Goal: Check status: Check status

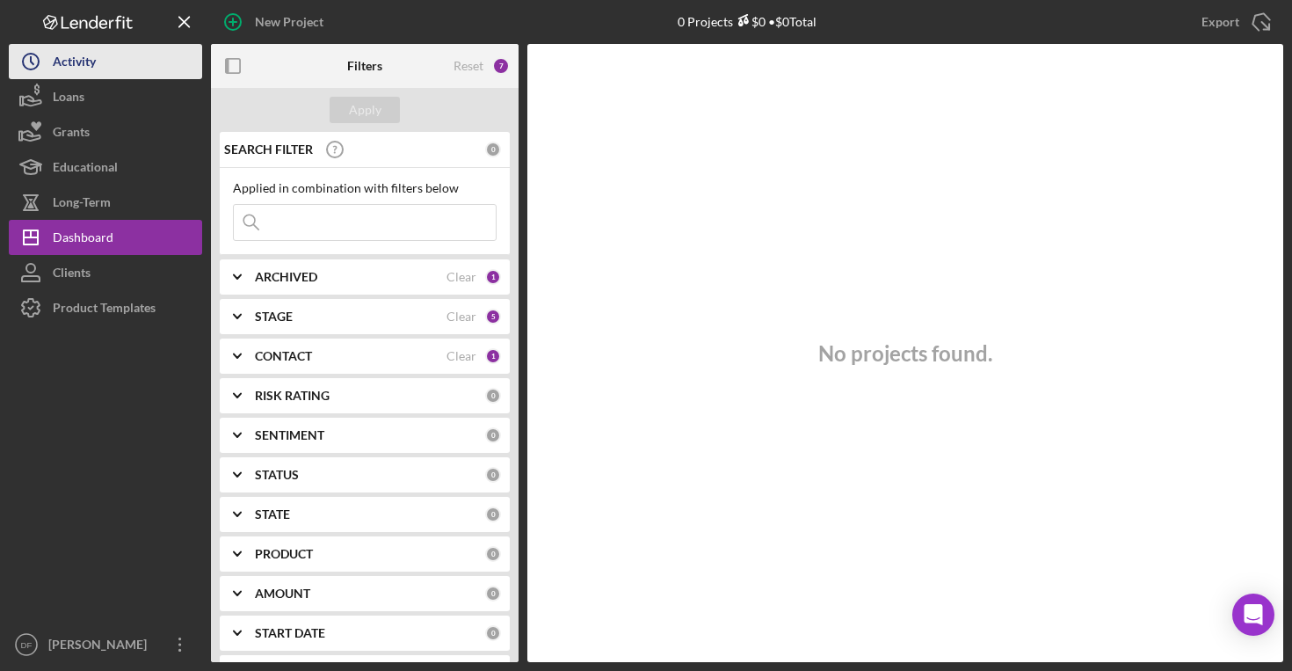
click at [109, 73] on button "Icon/History Activity" at bounding box center [105, 61] width 193 height 35
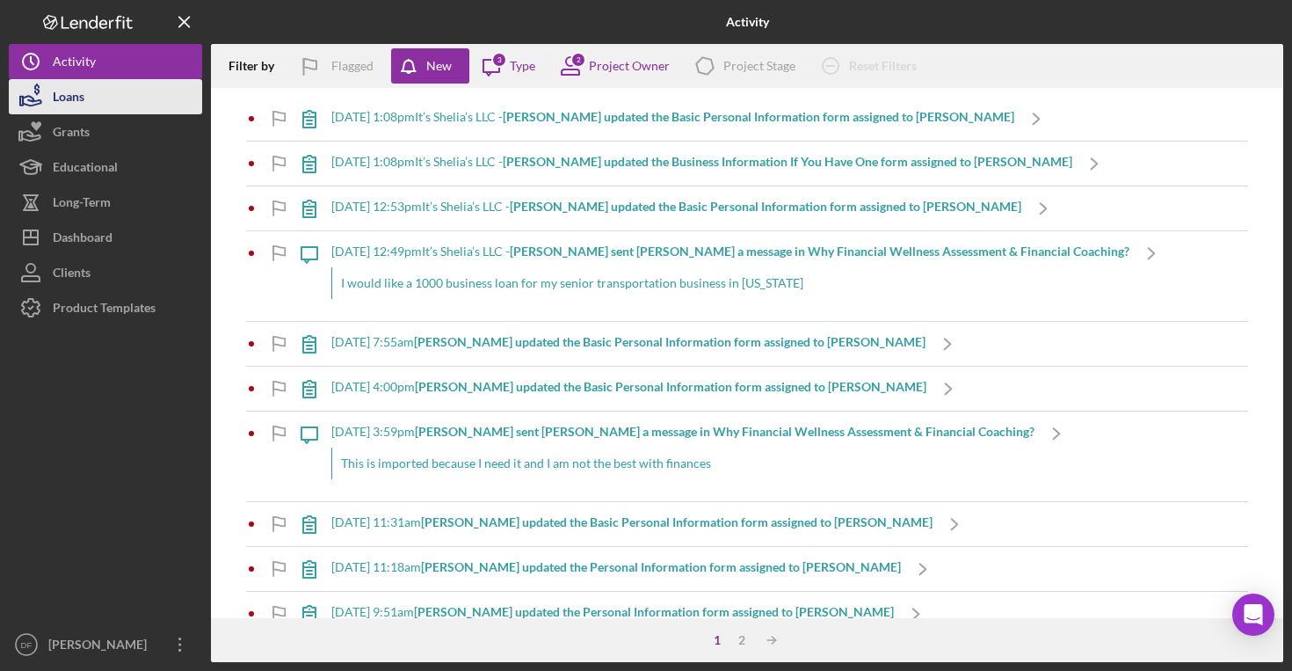
click at [101, 94] on button "Loans" at bounding box center [105, 96] width 193 height 35
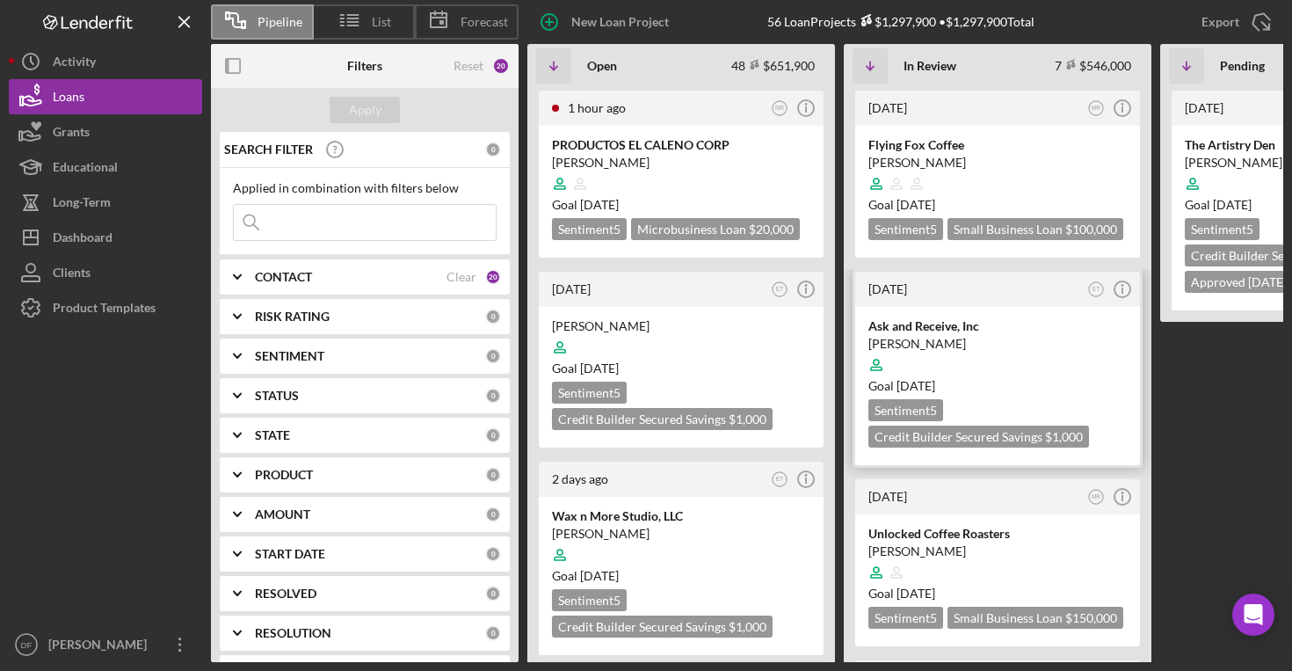
click at [921, 352] on div "[PERSON_NAME]" at bounding box center [997, 344] width 258 height 18
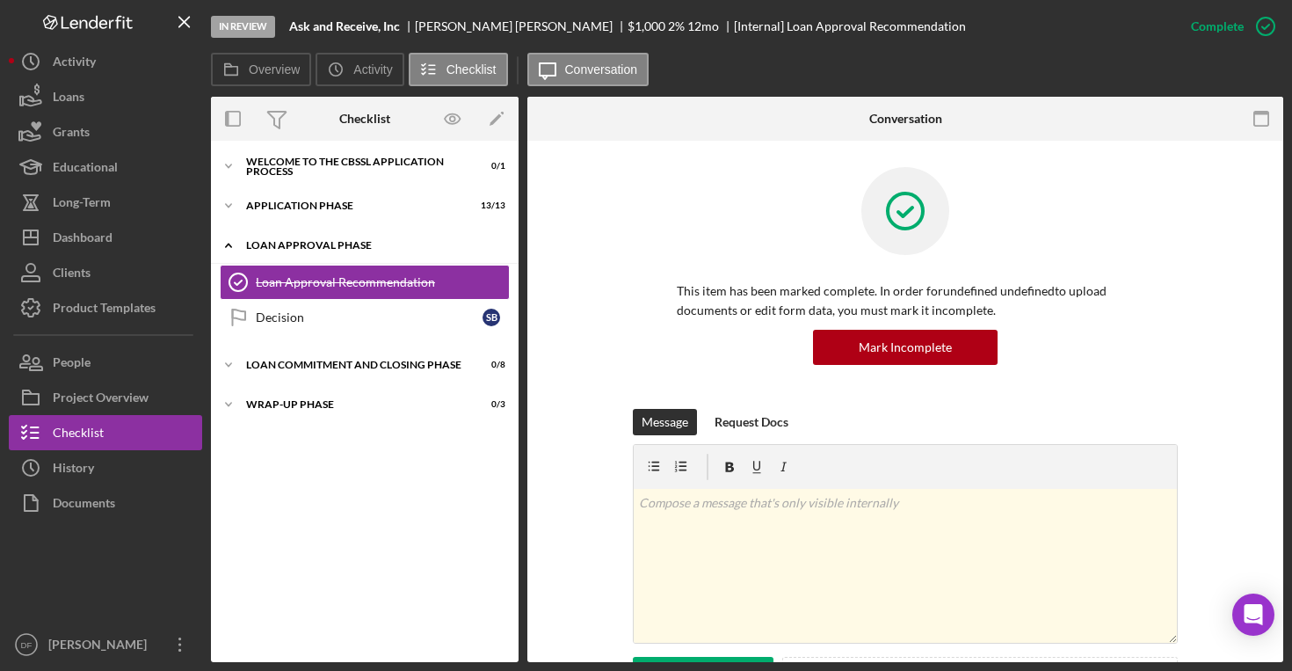
click at [376, 245] on div "Loan Approval Phase" at bounding box center [371, 245] width 250 height 11
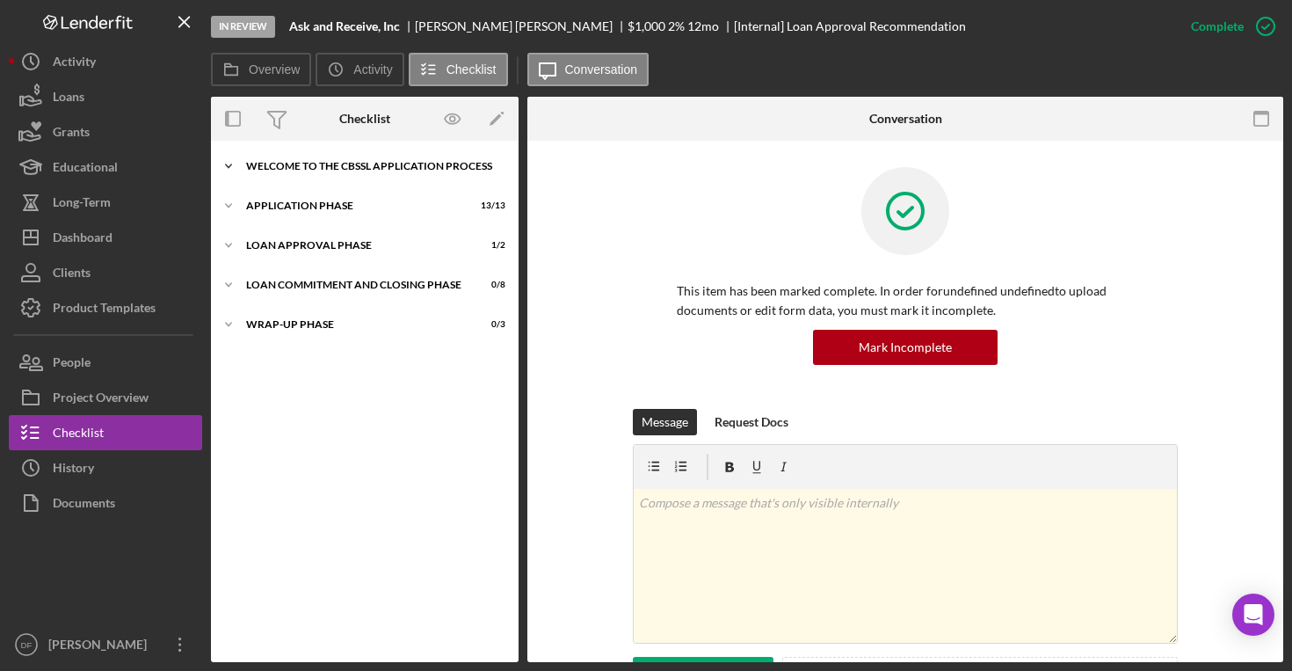
click at [358, 166] on div "Welcome to the CBSSL Application Process" at bounding box center [371, 166] width 250 height 11
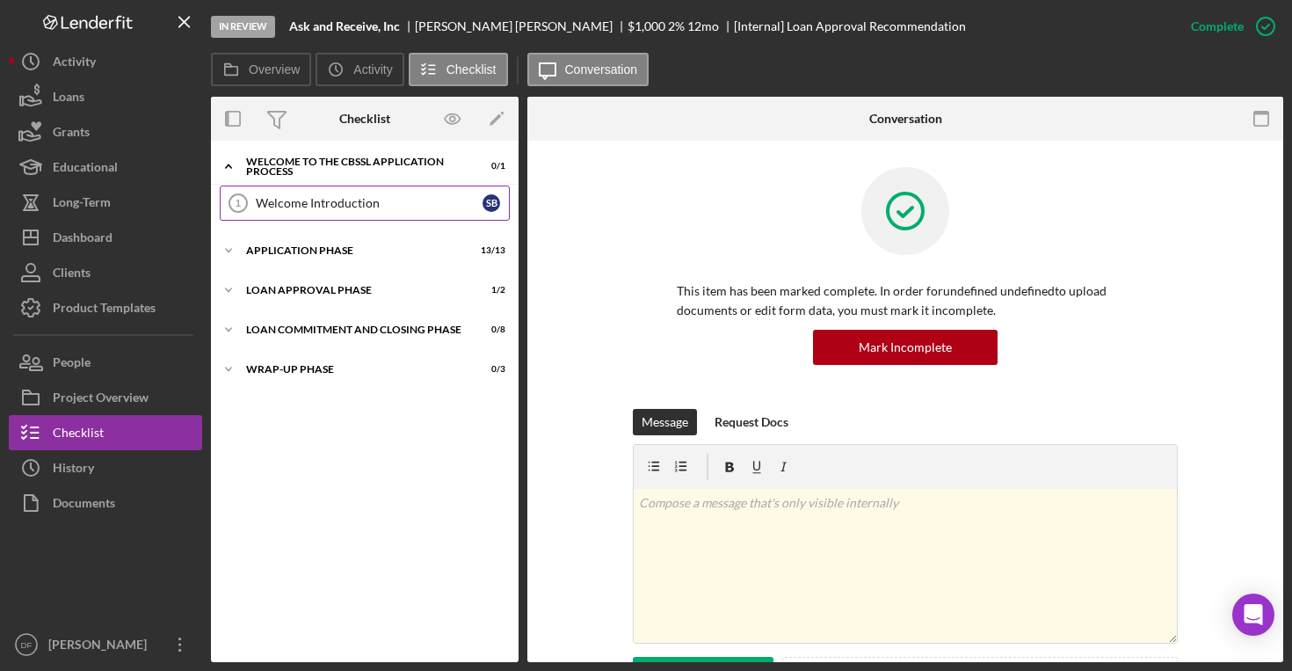
click at [341, 191] on link "Welcome Introduction 1 Welcome Introduction S B" at bounding box center [365, 202] width 290 height 35
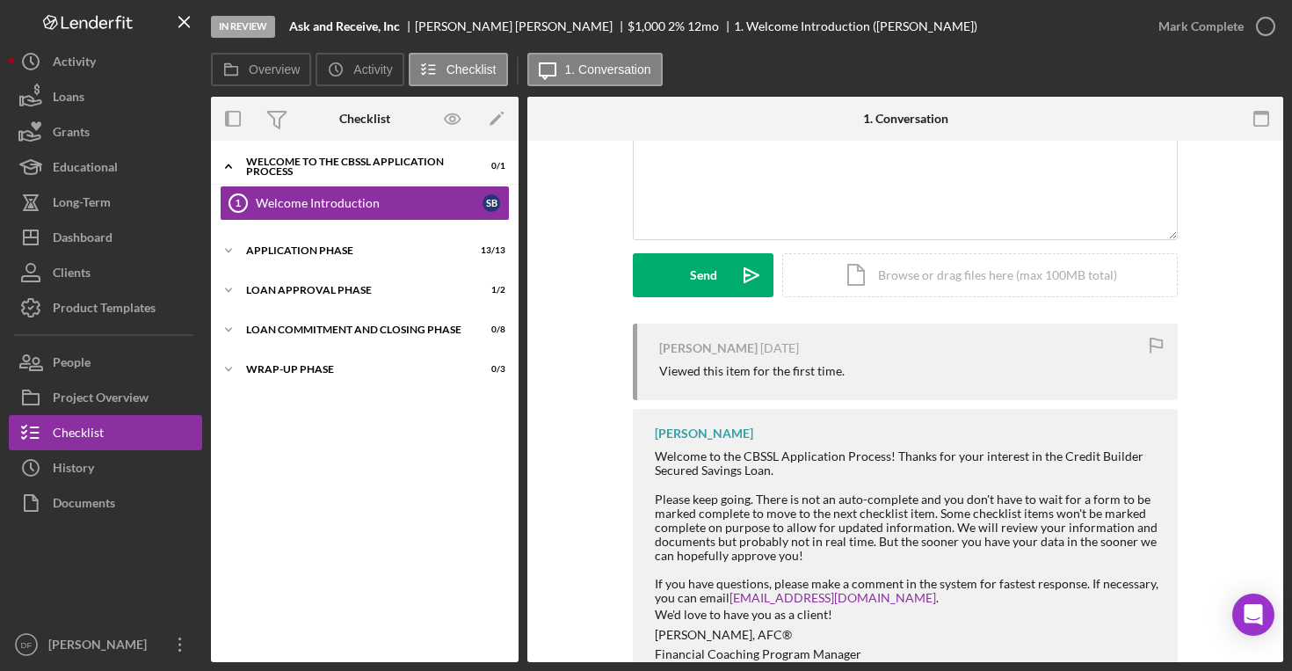
scroll to position [219, 0]
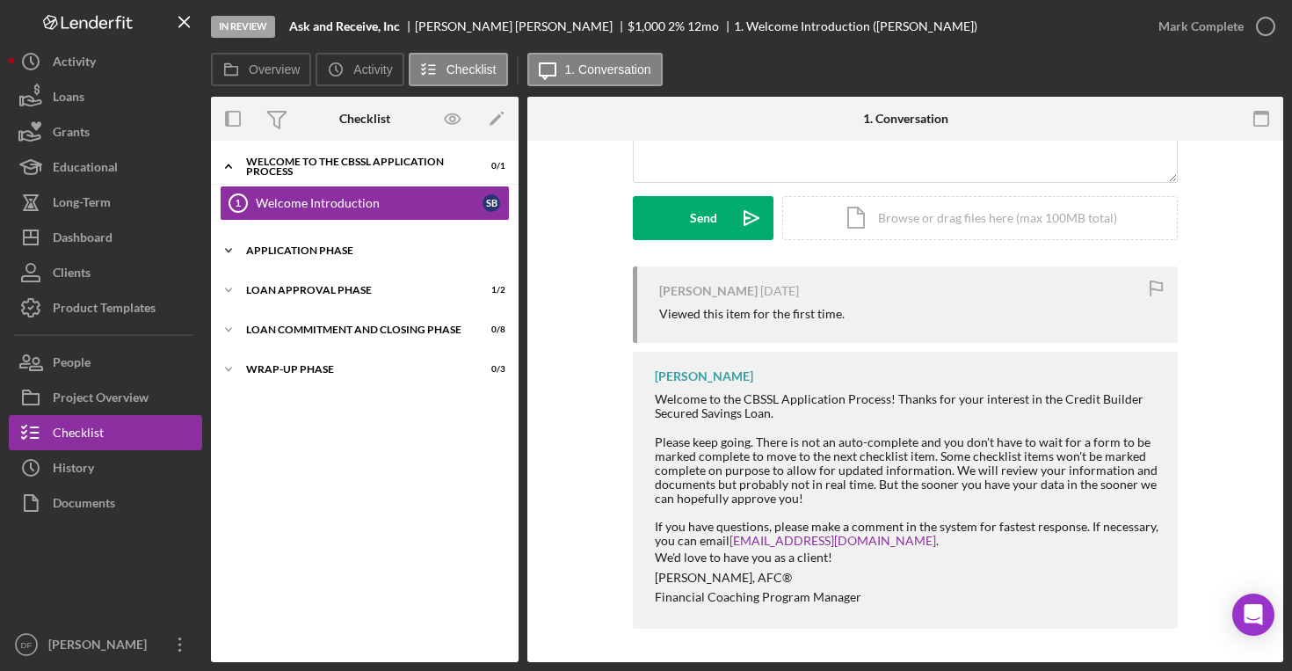
click at [382, 252] on div "Application Phase" at bounding box center [371, 250] width 250 height 11
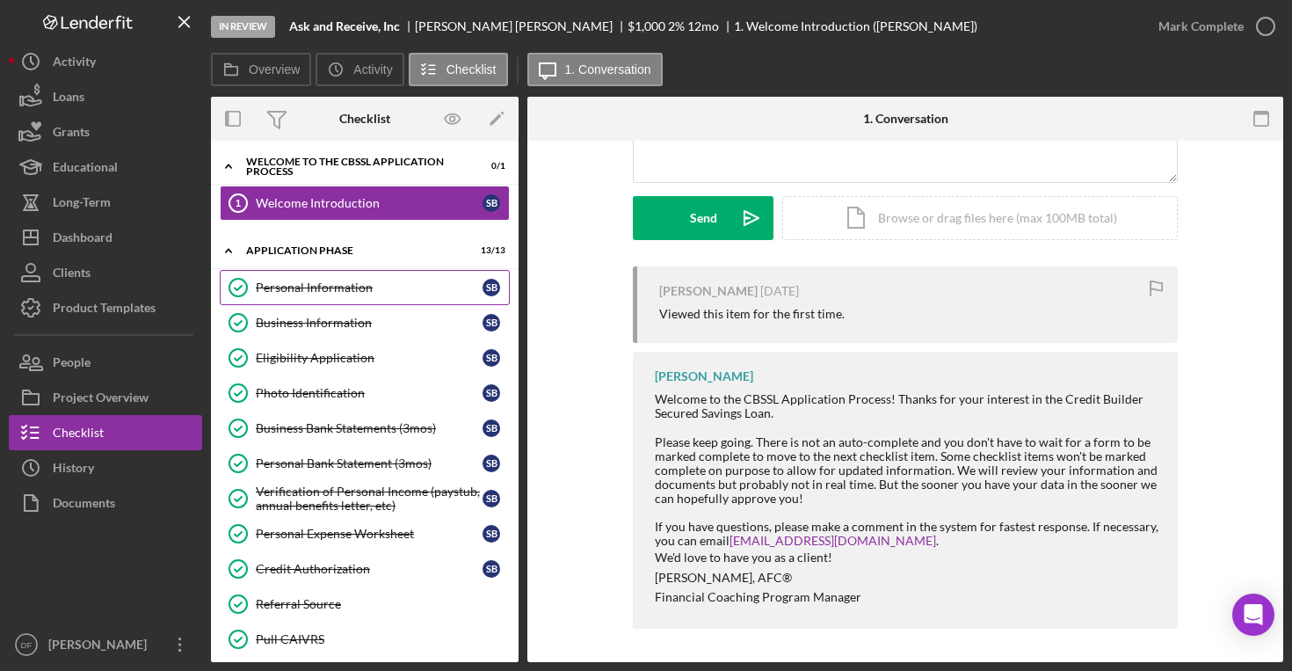
click at [375, 285] on div "Personal Information" at bounding box center [369, 287] width 227 height 14
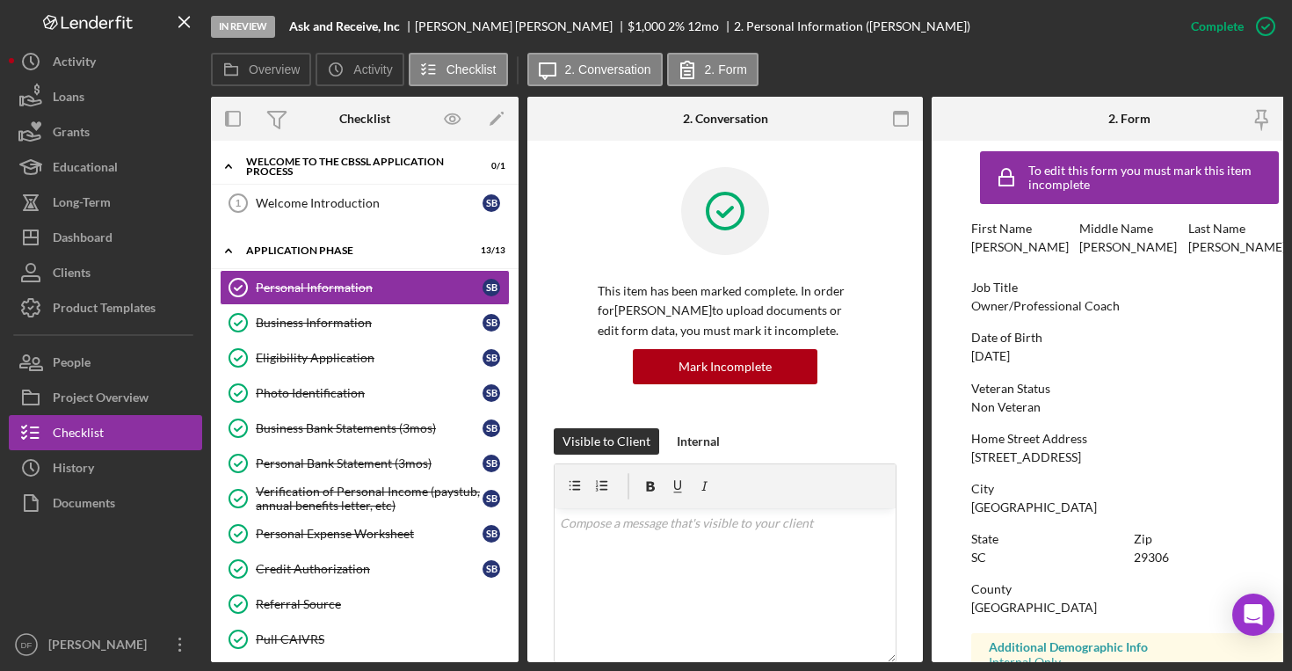
scroll to position [302, 0]
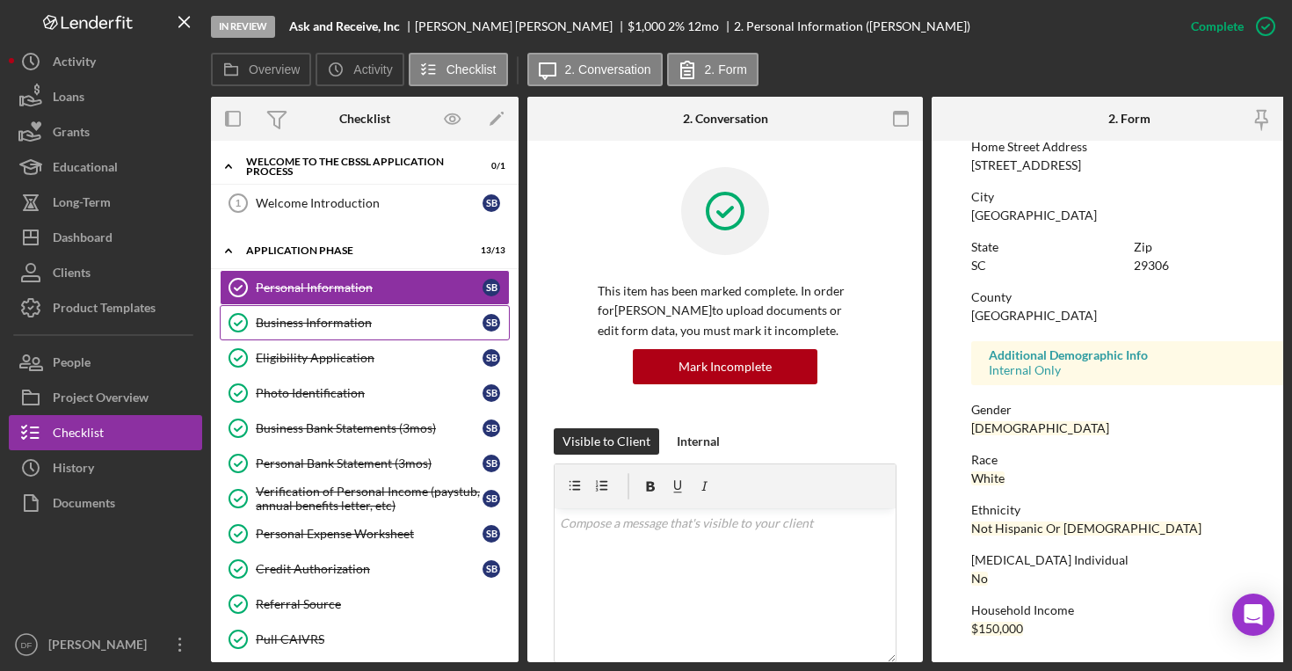
click at [381, 322] on div "Business Information" at bounding box center [369, 323] width 227 height 14
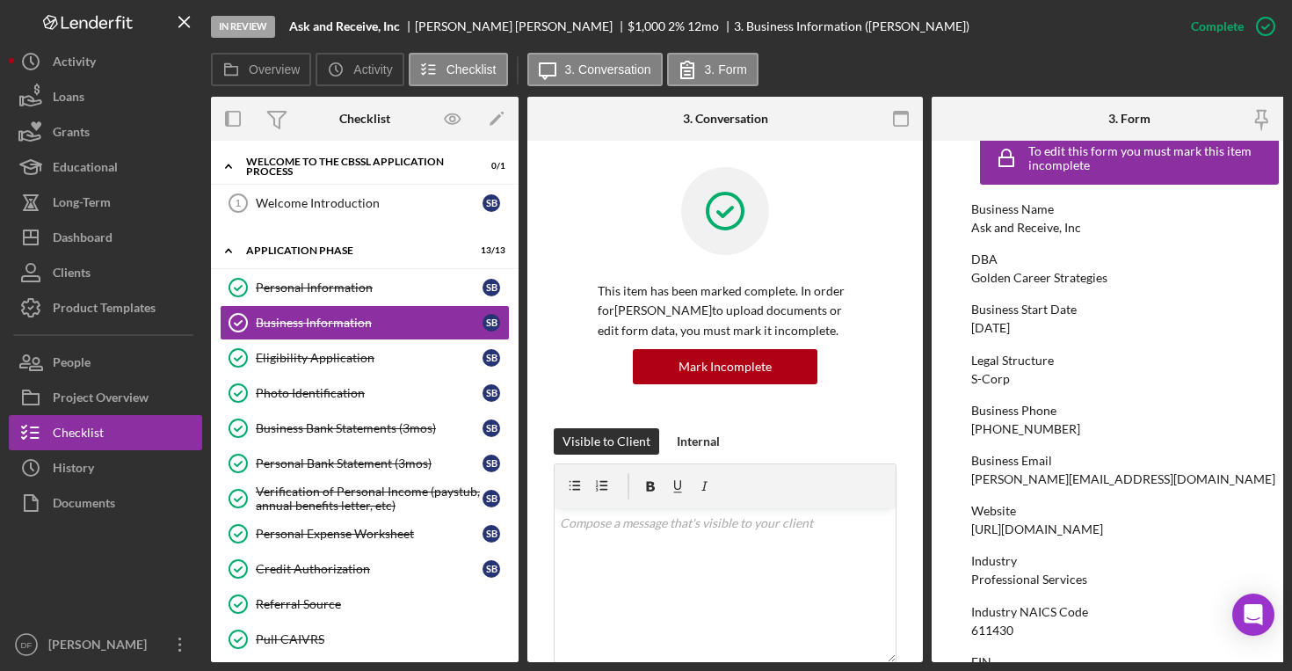
scroll to position [95, 0]
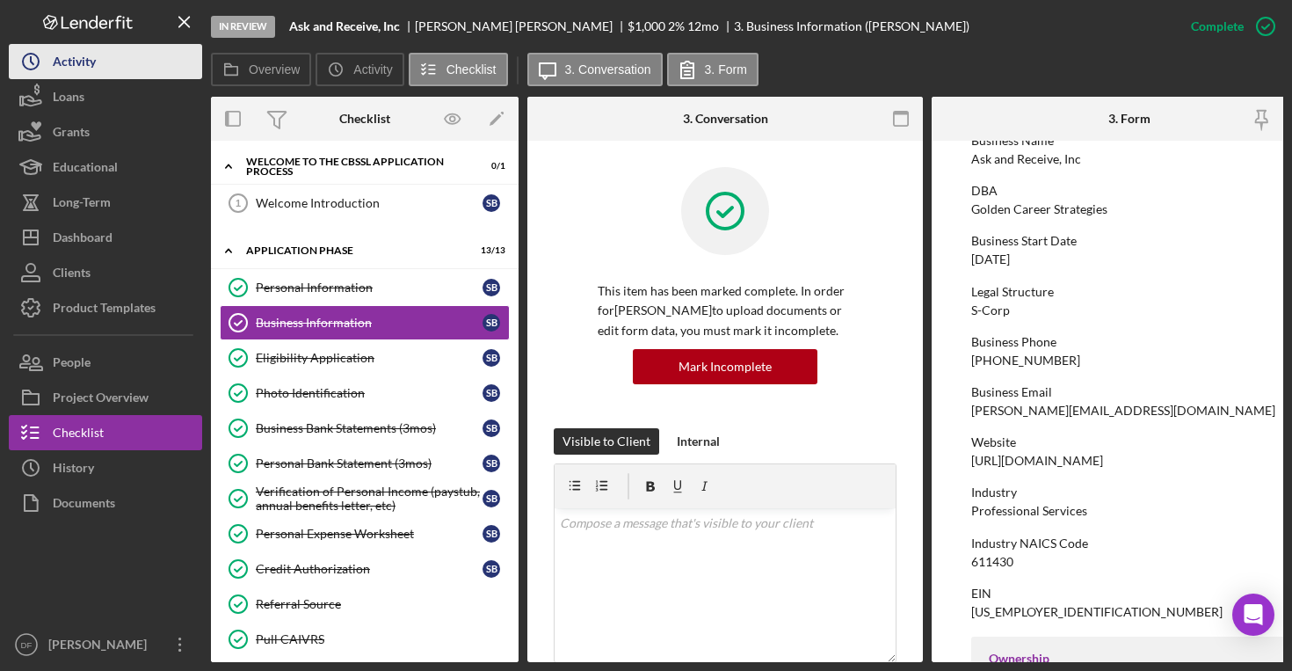
click at [108, 65] on button "Icon/History Activity" at bounding box center [105, 61] width 193 height 35
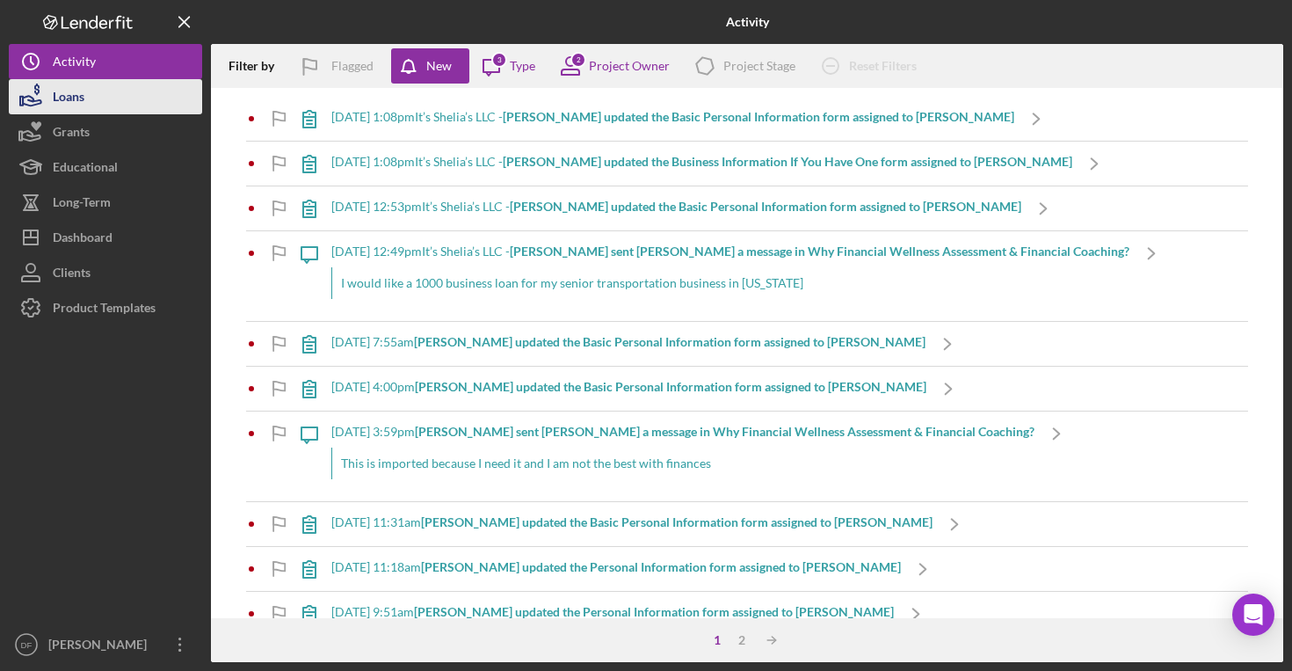
click at [106, 87] on button "Loans" at bounding box center [105, 96] width 193 height 35
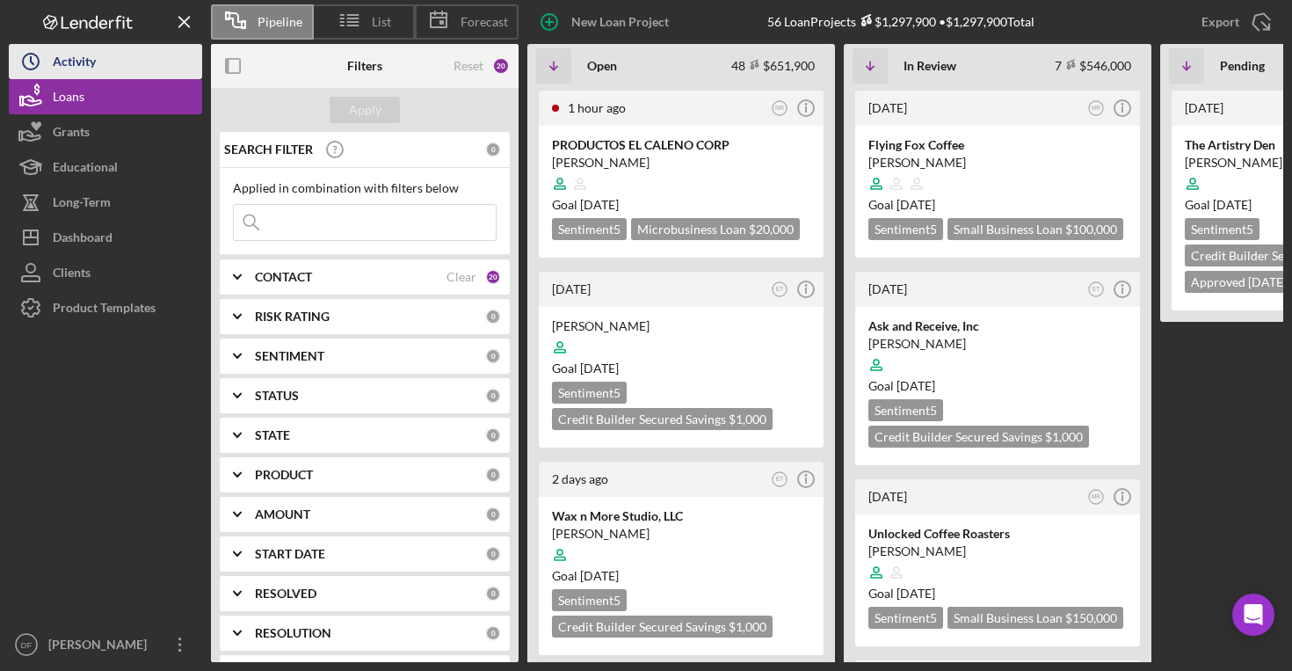
click at [93, 71] on div "Activity" at bounding box center [74, 64] width 43 height 40
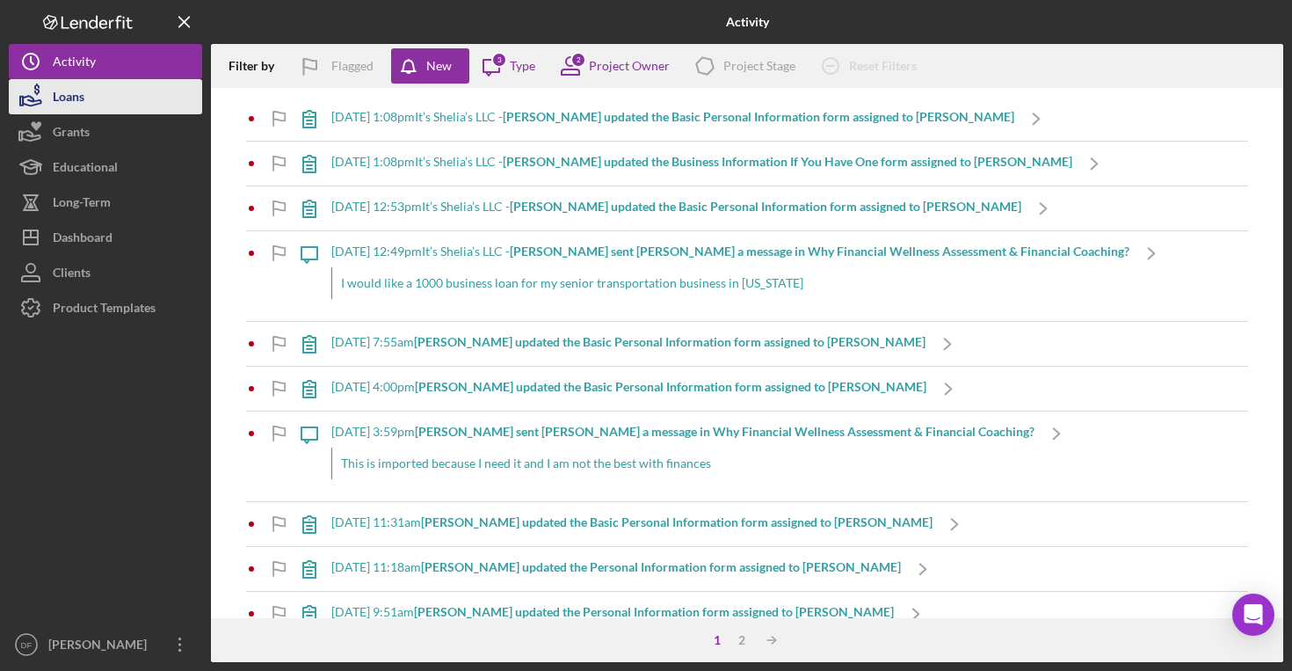
click at [132, 98] on button "Loans" at bounding box center [105, 96] width 193 height 35
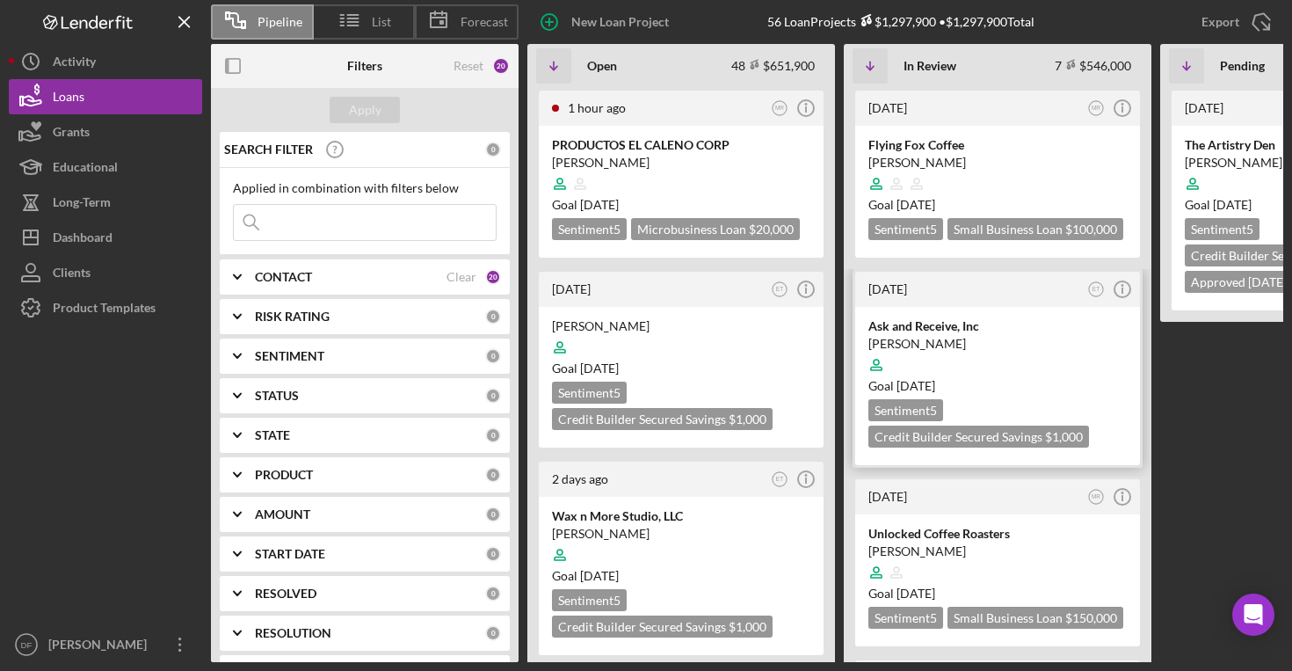
click at [969, 377] on div at bounding box center [997, 364] width 258 height 33
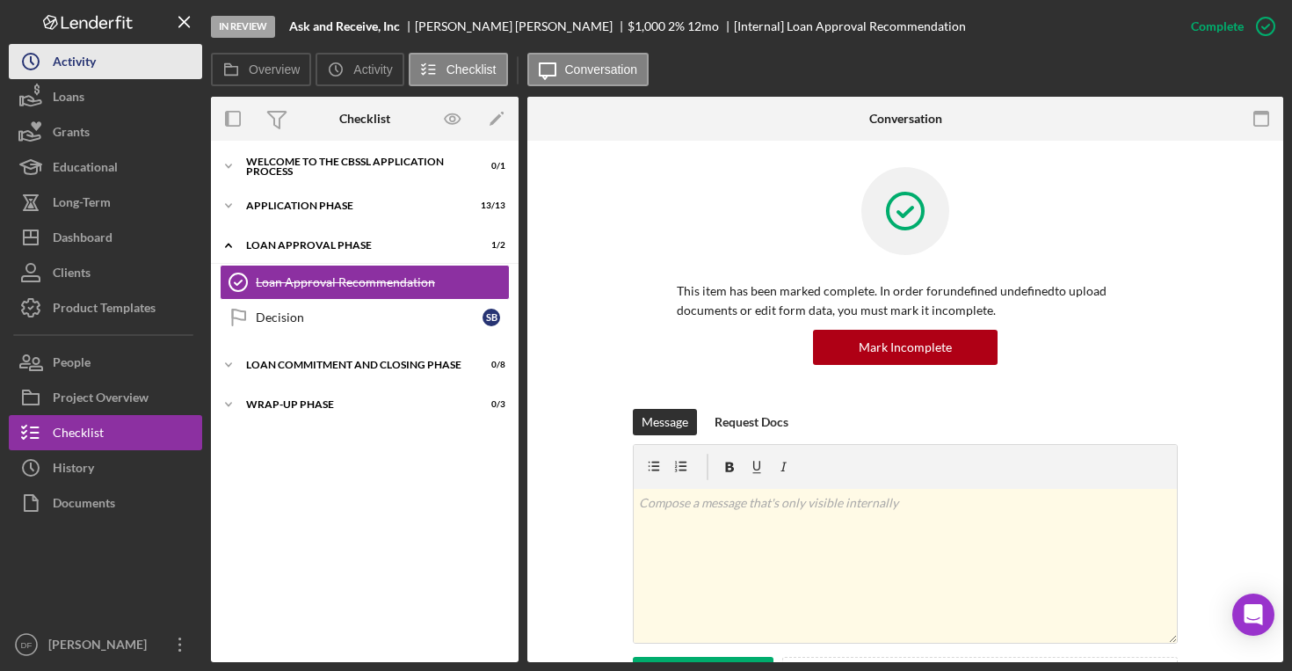
click at [96, 50] on div "Activity" at bounding box center [74, 64] width 43 height 40
